Goal: Information Seeking & Learning: Learn about a topic

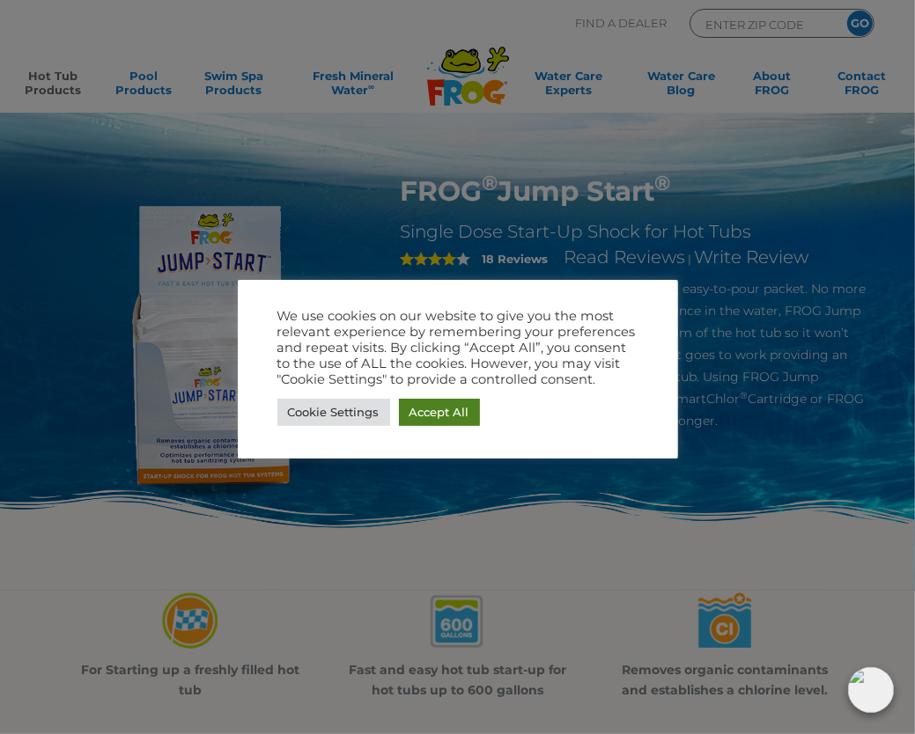
click at [423, 413] on link "Accept All" at bounding box center [439, 412] width 81 height 27
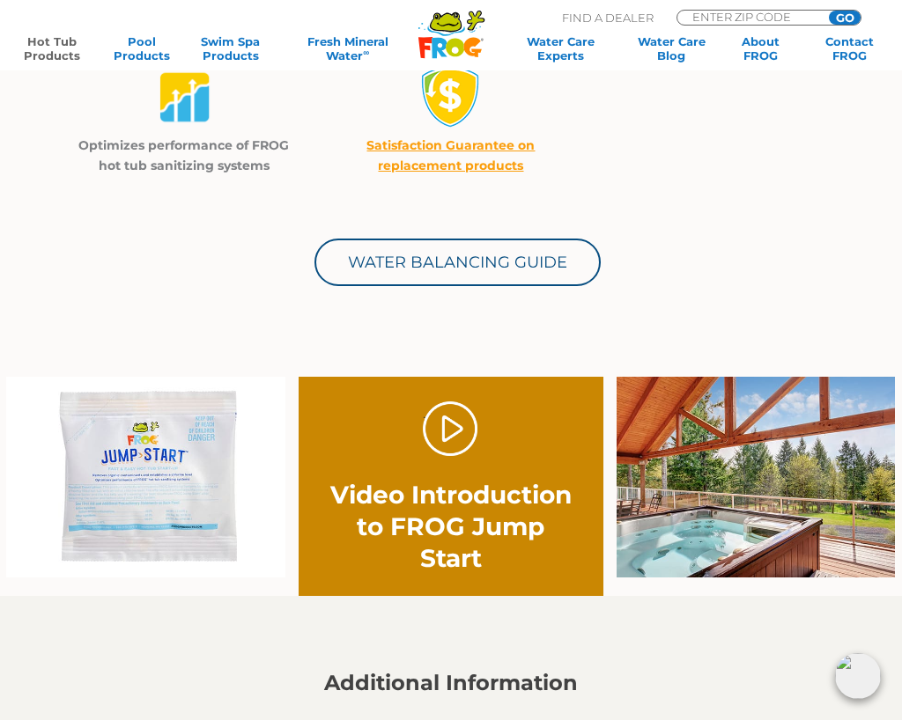
scroll to position [704, 0]
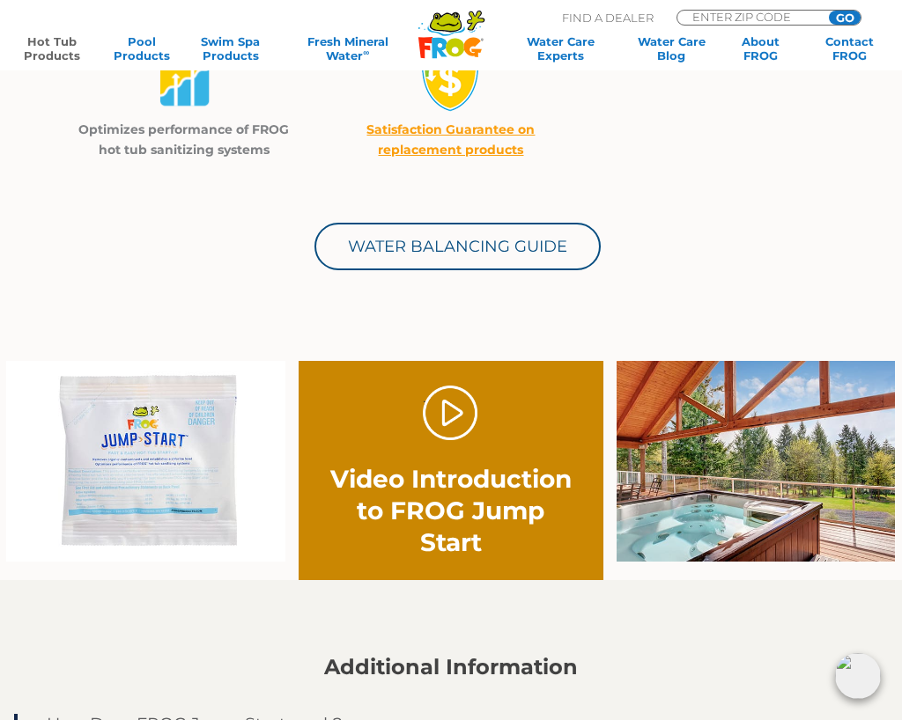
click at [144, 494] on img at bounding box center [145, 461] width 278 height 201
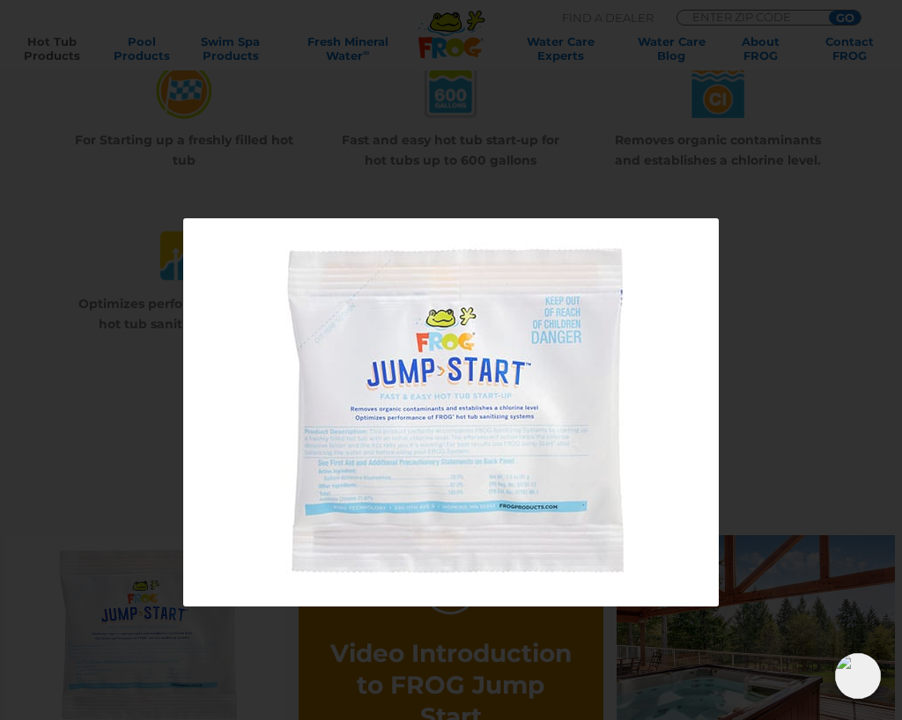
scroll to position [528, 0]
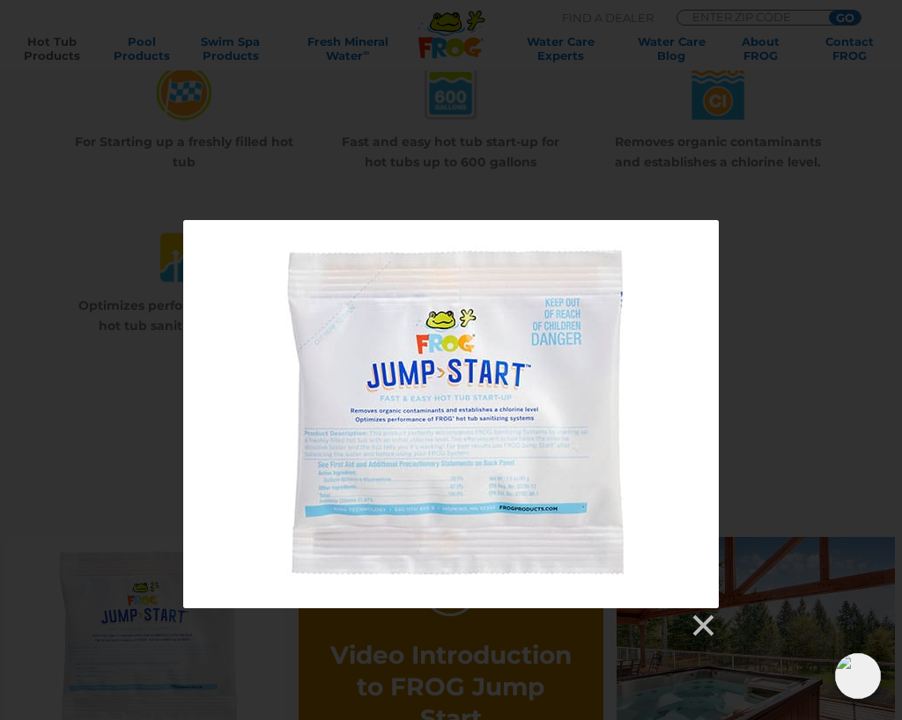
click at [415, 480] on div at bounding box center [450, 414] width 535 height 388
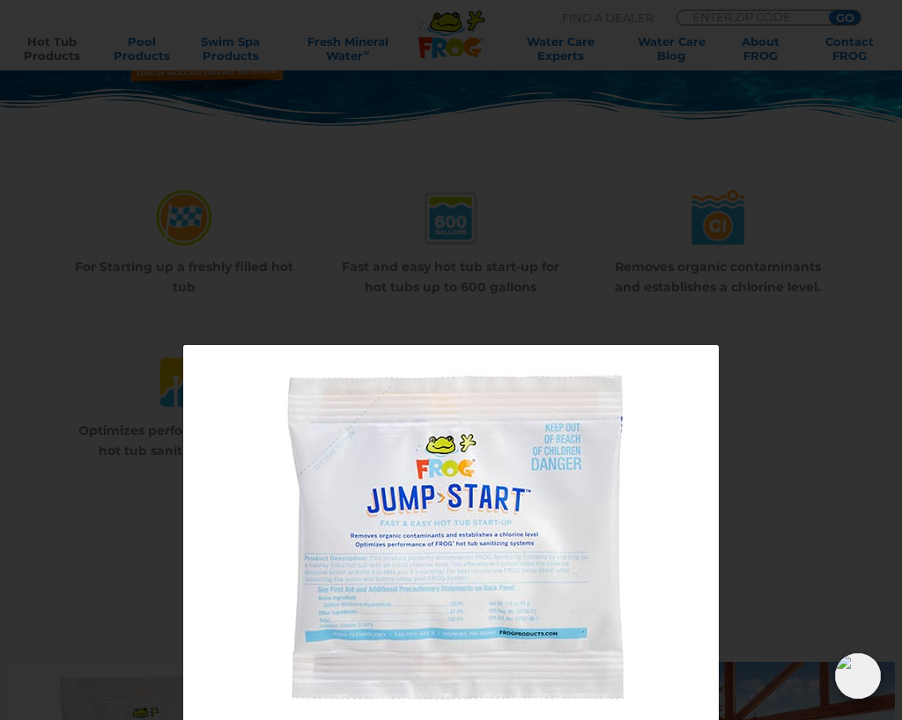
scroll to position [704, 0]
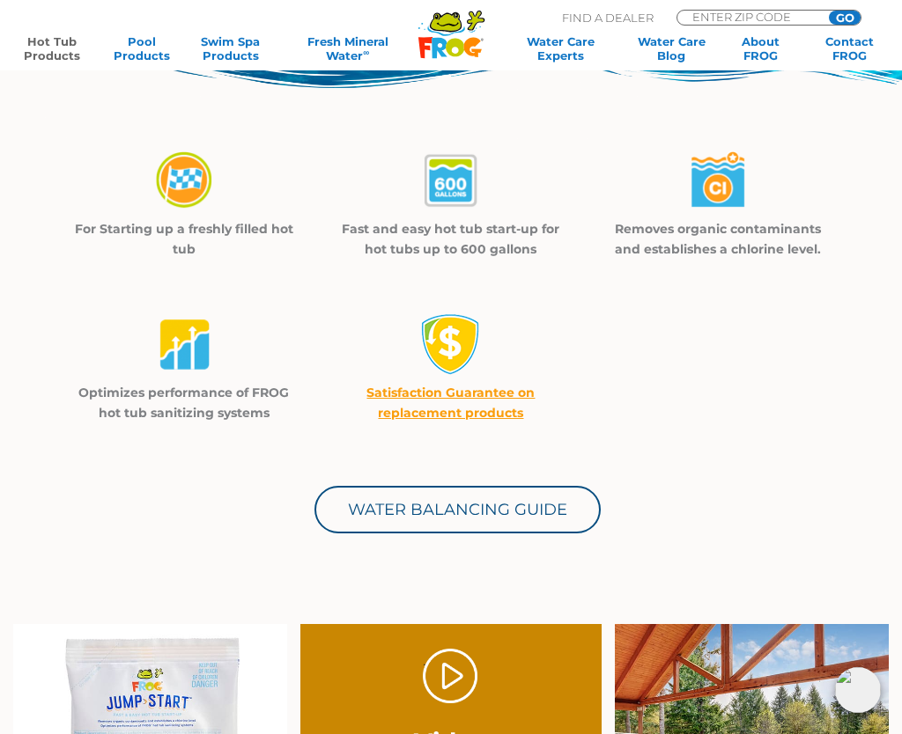
scroll to position [440, 0]
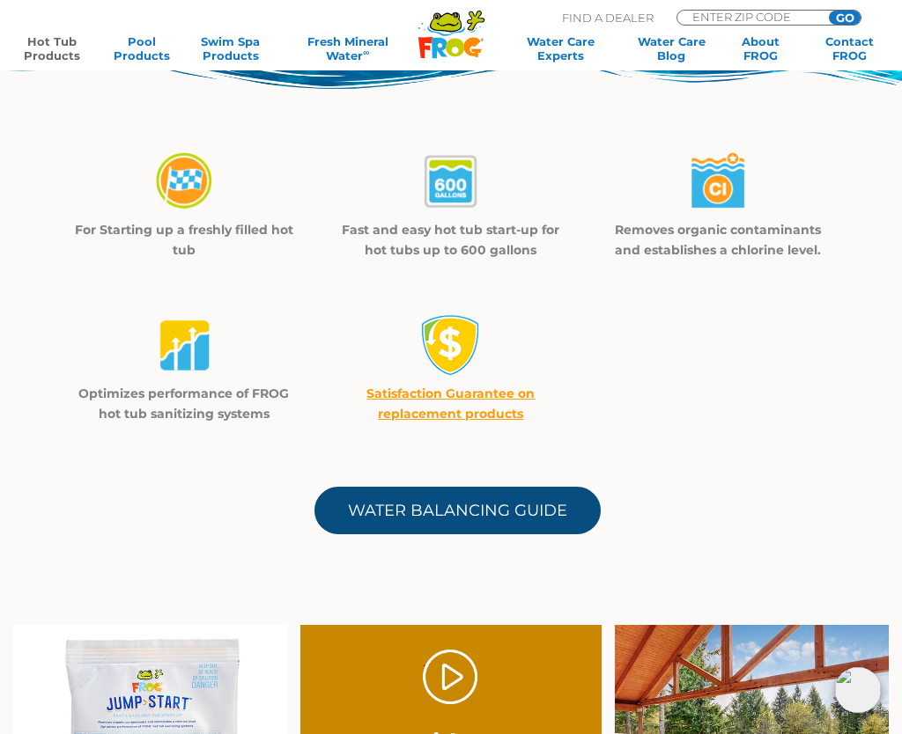
click at [447, 510] on link "Water Balancing Guide" at bounding box center [457, 511] width 286 height 48
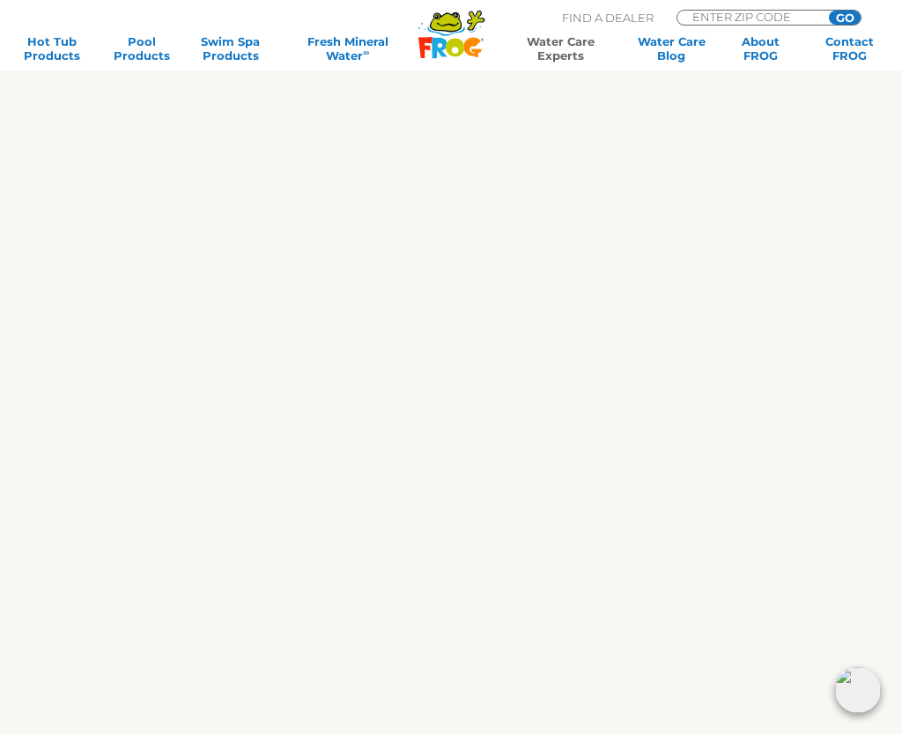
scroll to position [616, 0]
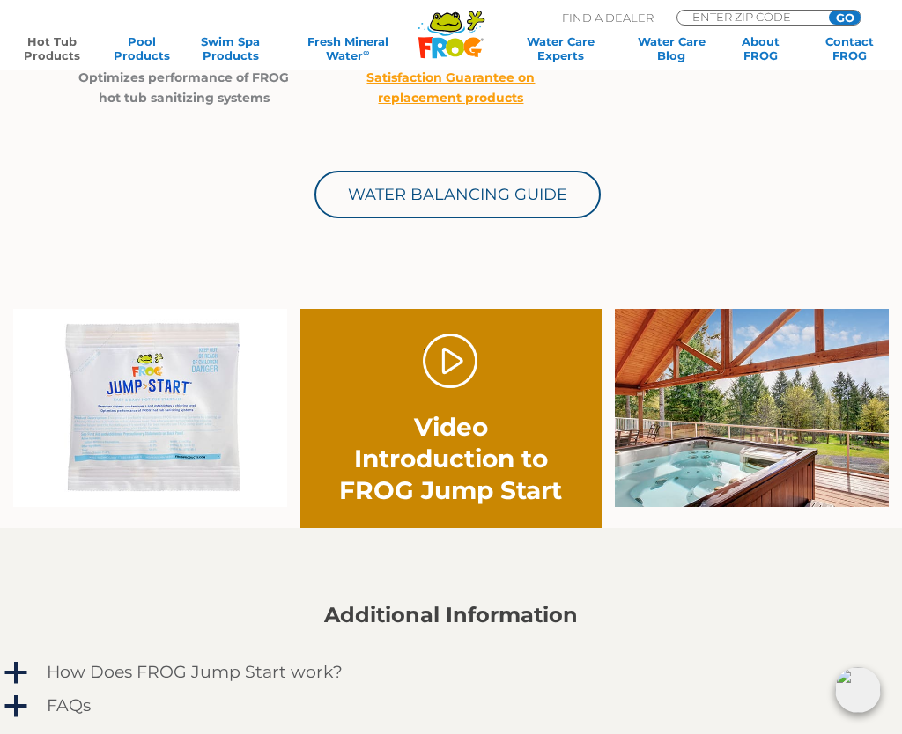
scroll to position [968, 0]
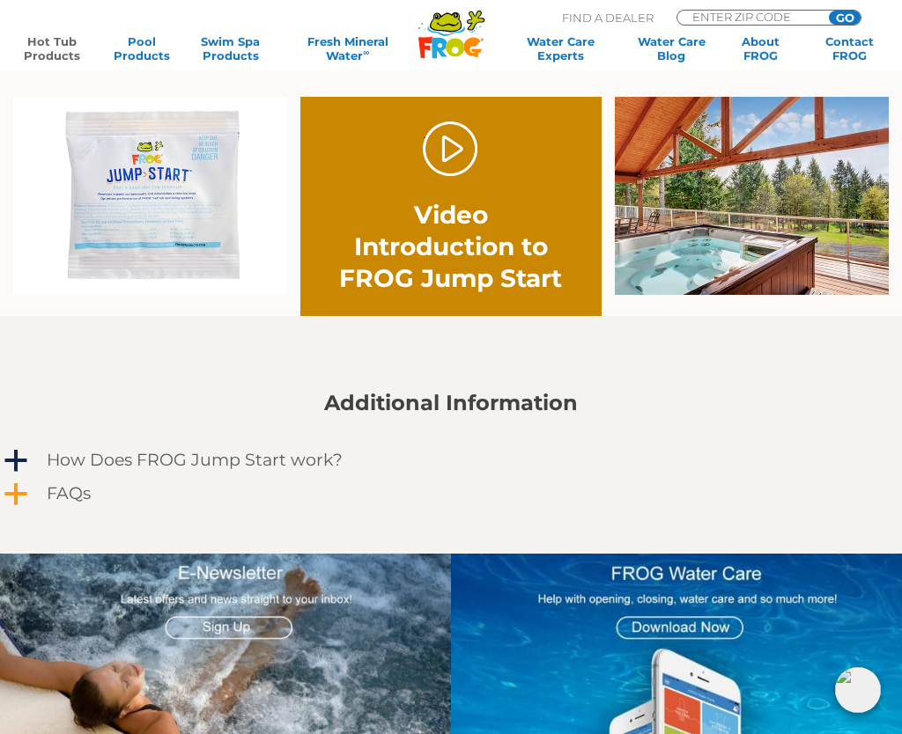
click at [48, 493] on h4 "FAQs" at bounding box center [69, 493] width 44 height 19
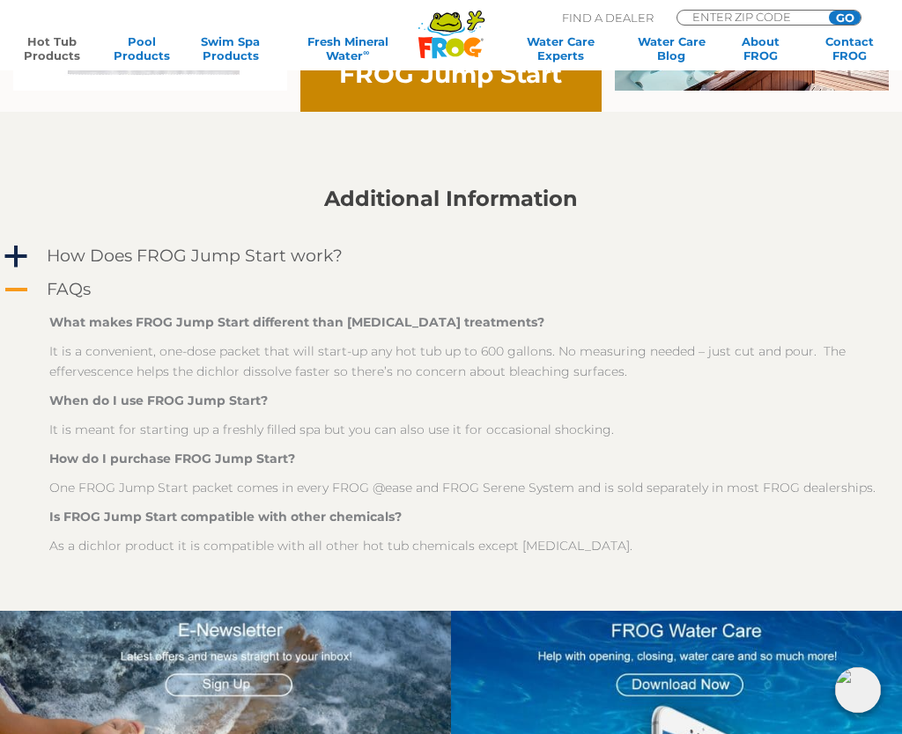
scroll to position [1233, 0]
